Goal: Information Seeking & Learning: Learn about a topic

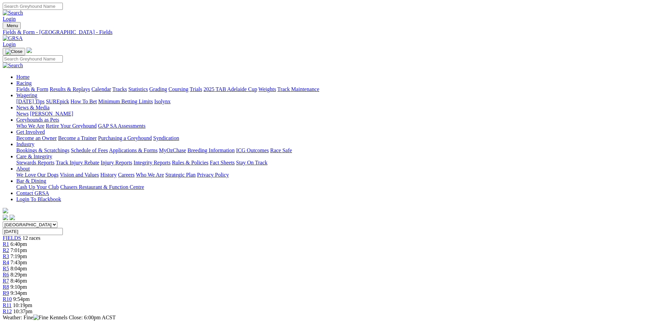
click at [48, 86] on link "Fields & Form" at bounding box center [32, 89] width 32 height 6
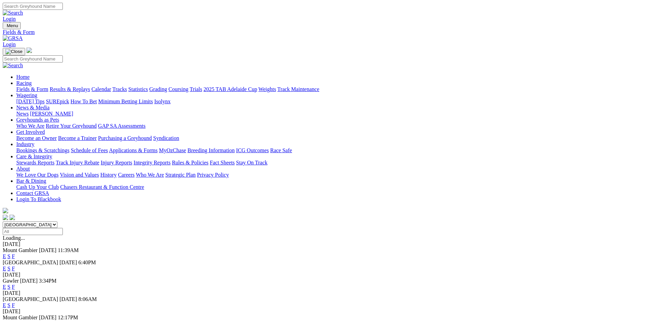
scroll to position [170, 0]
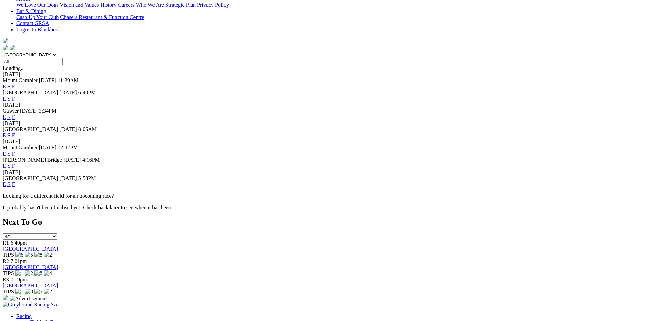
click at [15, 181] on link "F" at bounding box center [13, 184] width 3 height 6
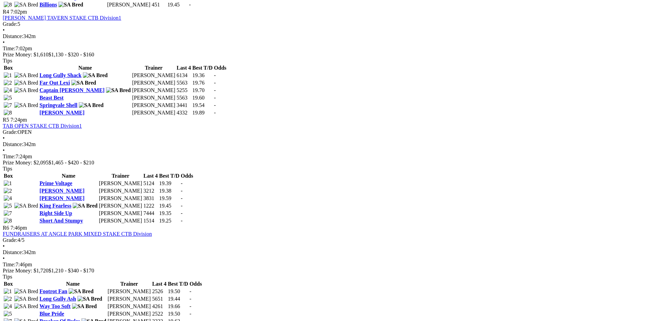
scroll to position [645, 0]
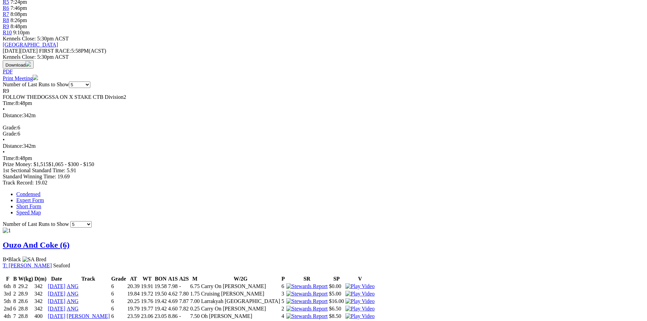
scroll to position [272, 0]
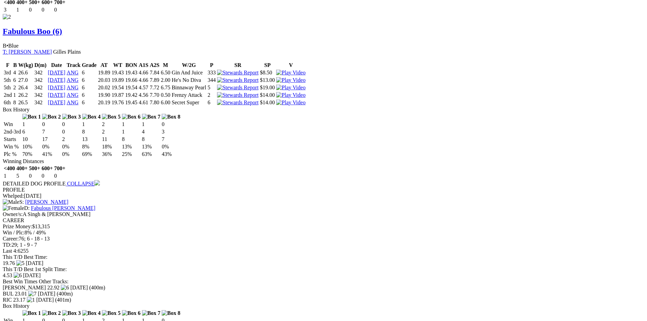
scroll to position [815, 0]
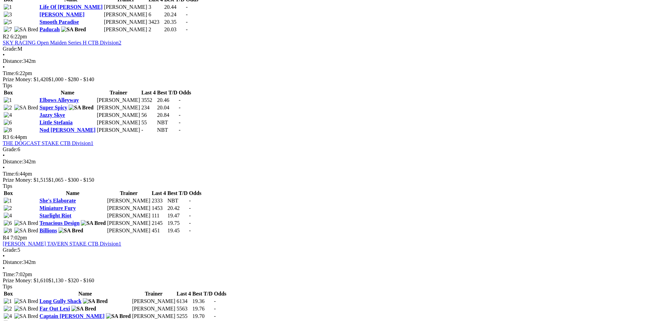
drag, startPoint x: 107, startPoint y: 86, endPoint x: 47, endPoint y: 101, distance: 62.5
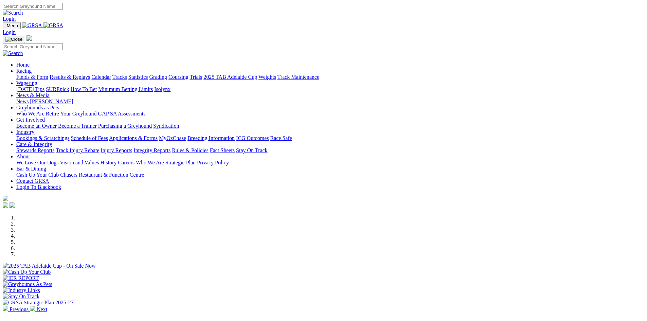
click at [29, 99] on link "News" at bounding box center [22, 102] width 12 height 6
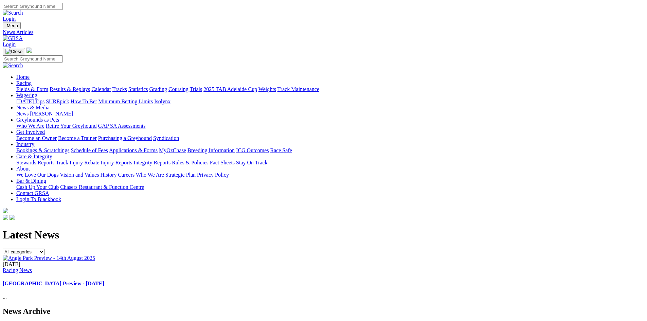
click at [104, 281] on link "[GEOGRAPHIC_DATA] Preview - [DATE]" at bounding box center [54, 284] width 102 height 6
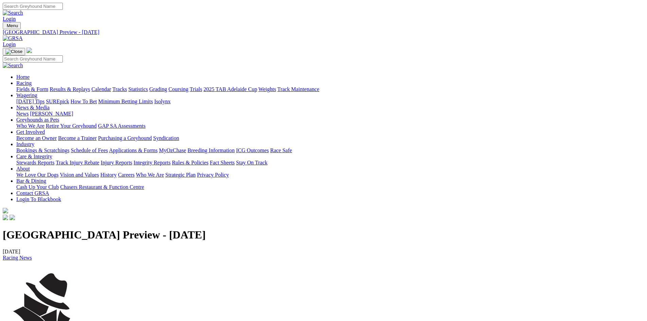
click at [23, 35] on img at bounding box center [13, 38] width 20 height 6
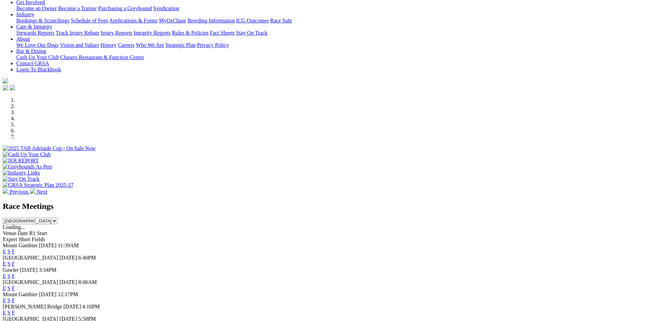
scroll to position [170, 0]
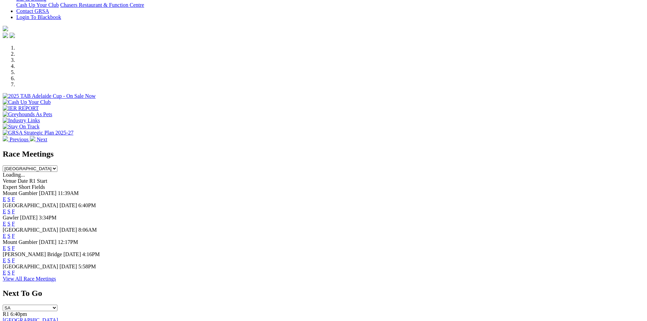
click at [15, 233] on link "F" at bounding box center [13, 236] width 3 height 6
